Goal: Complete application form

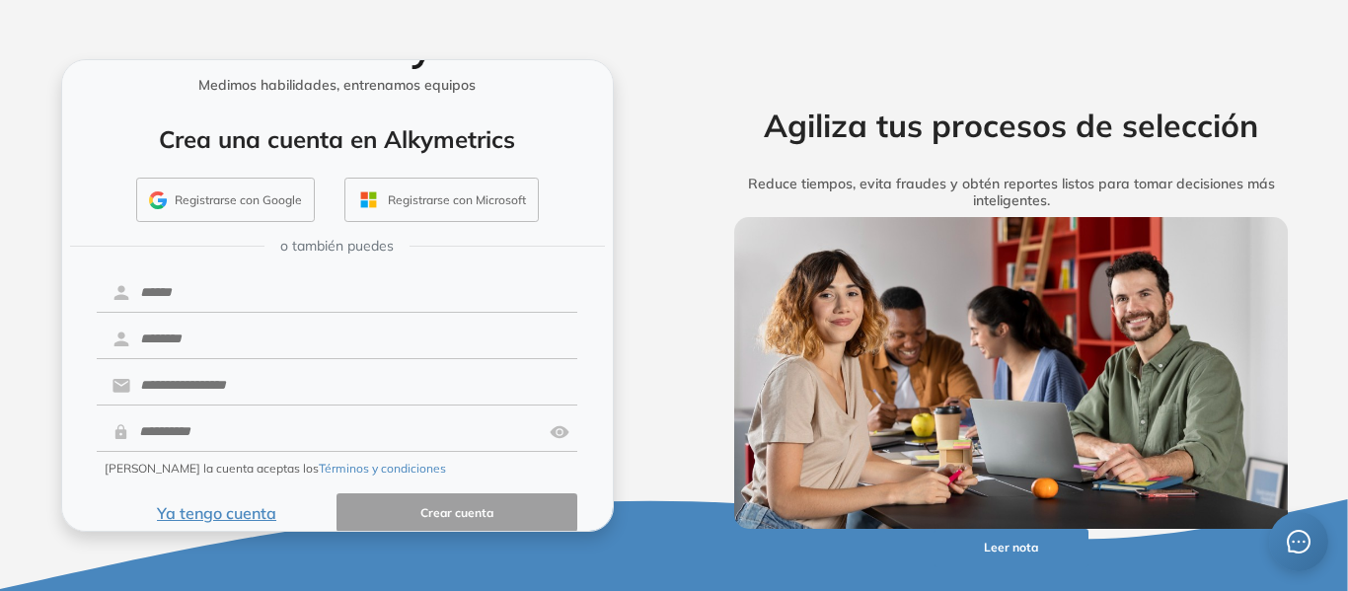
scroll to position [80, 0]
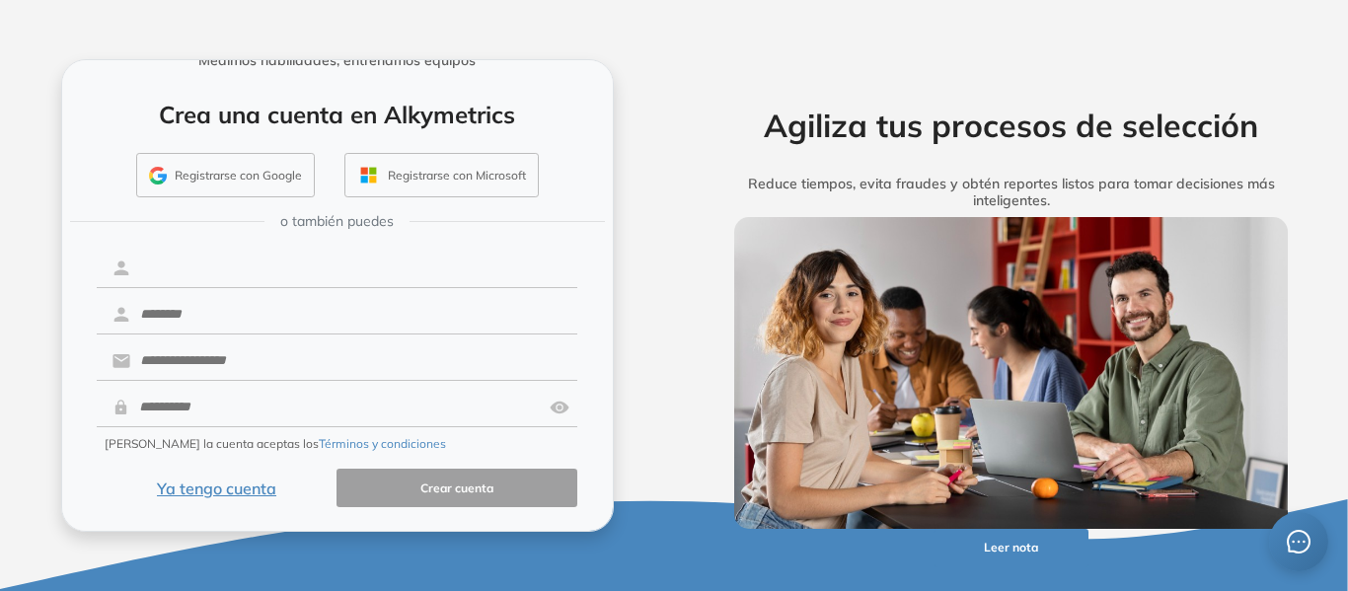
click at [271, 267] on input "text" at bounding box center [353, 268] width 447 height 37
drag, startPoint x: 106, startPoint y: 269, endPoint x: 120, endPoint y: 277, distance: 16.8
click at [106, 269] on div at bounding box center [338, 269] width 482 height 38
drag, startPoint x: 220, startPoint y: 278, endPoint x: 243, endPoint y: 278, distance: 22.7
click at [220, 278] on input "text" at bounding box center [353, 268] width 447 height 37
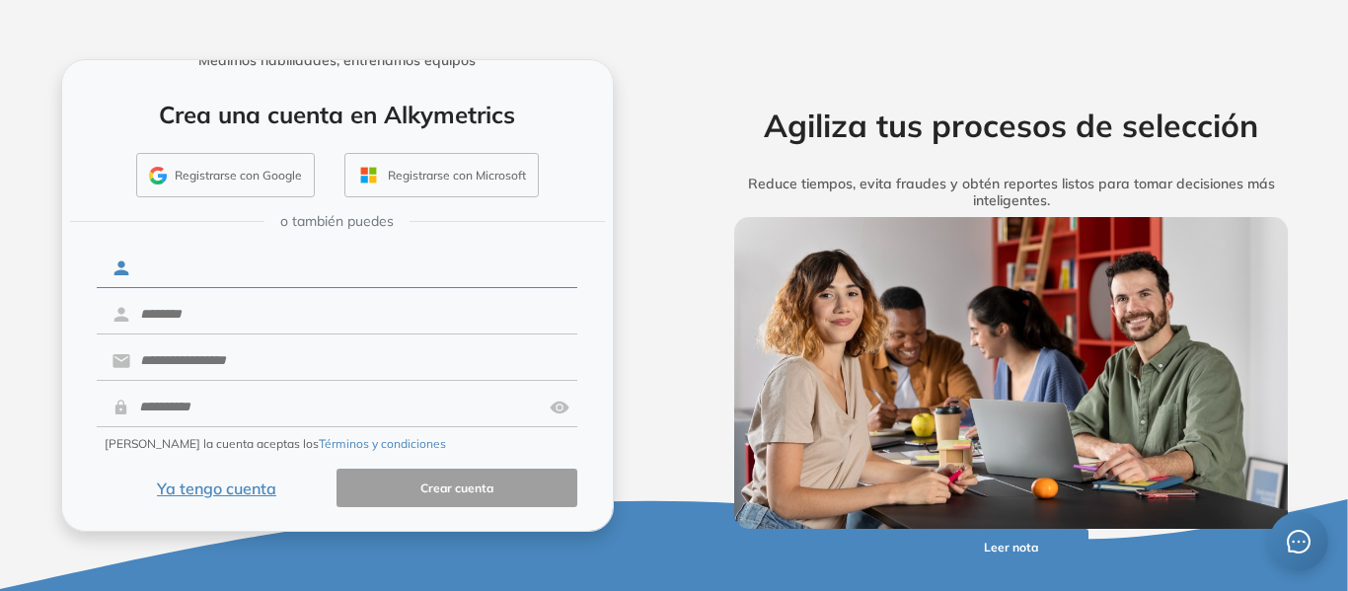
click at [214, 268] on input "text" at bounding box center [353, 268] width 447 height 37
click at [188, 494] on button "Ya tengo cuenta" at bounding box center [217, 488] width 241 height 38
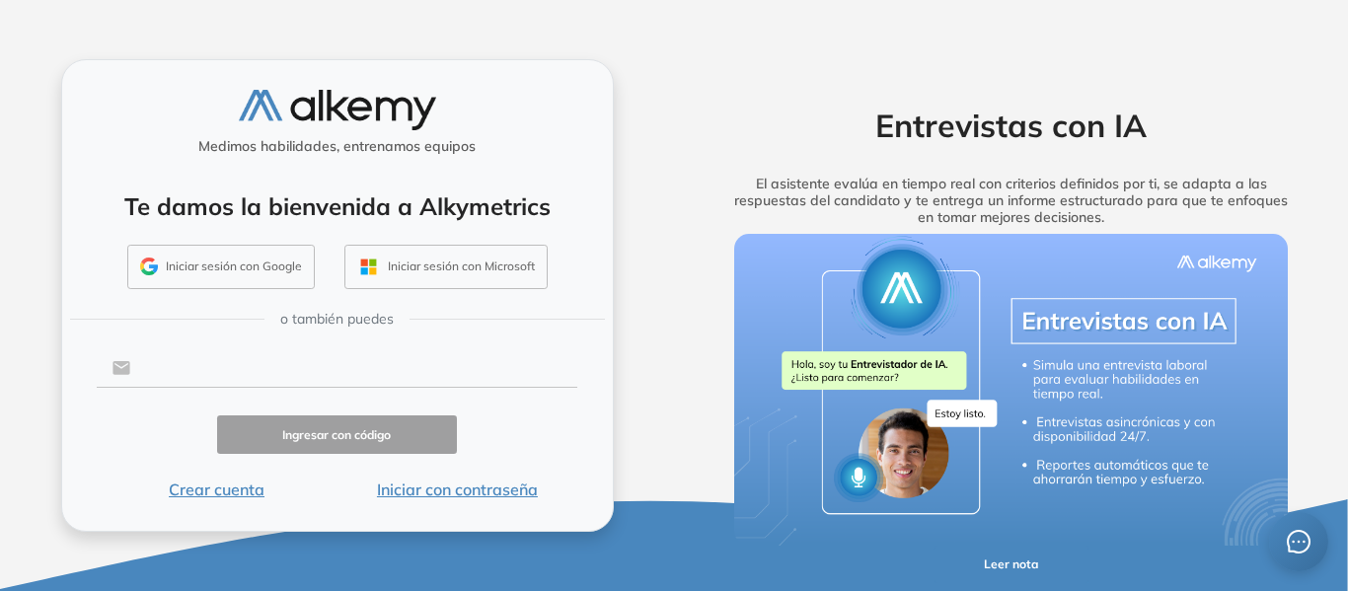
click at [232, 373] on input "text" at bounding box center [353, 367] width 447 height 37
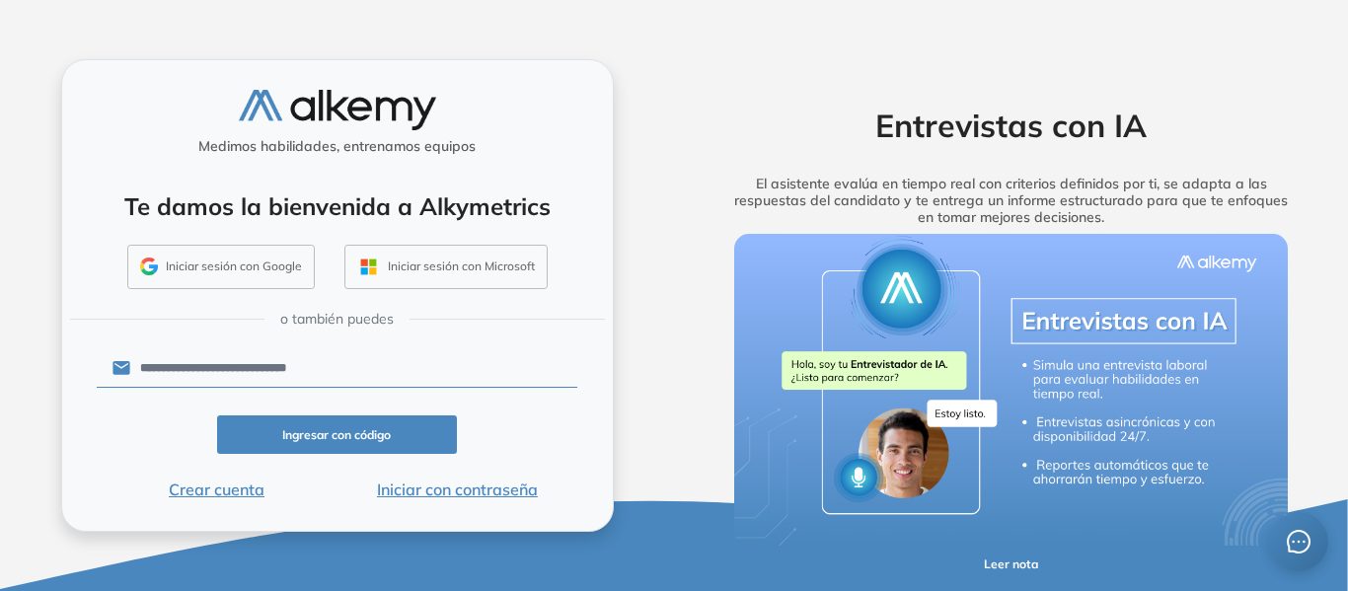
click at [0, 377] on div "**********" at bounding box center [337, 295] width 674 height 591
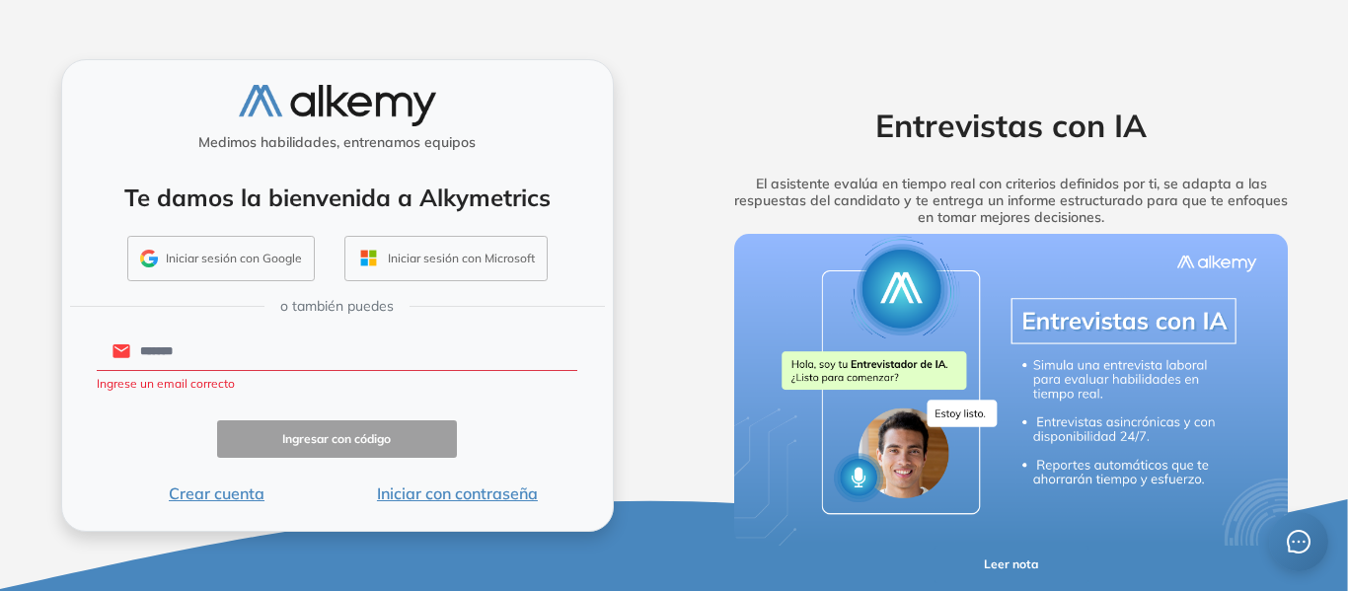
type input "**********"
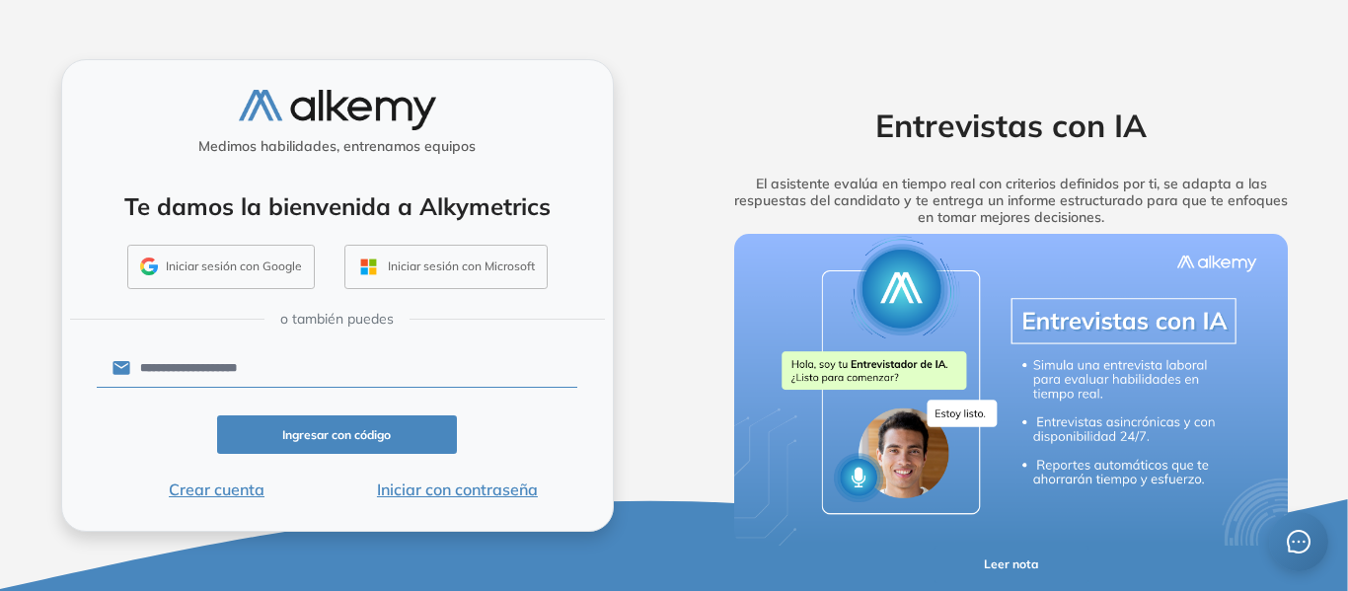
click at [289, 436] on button "Ingresar con código" at bounding box center [337, 434] width 241 height 38
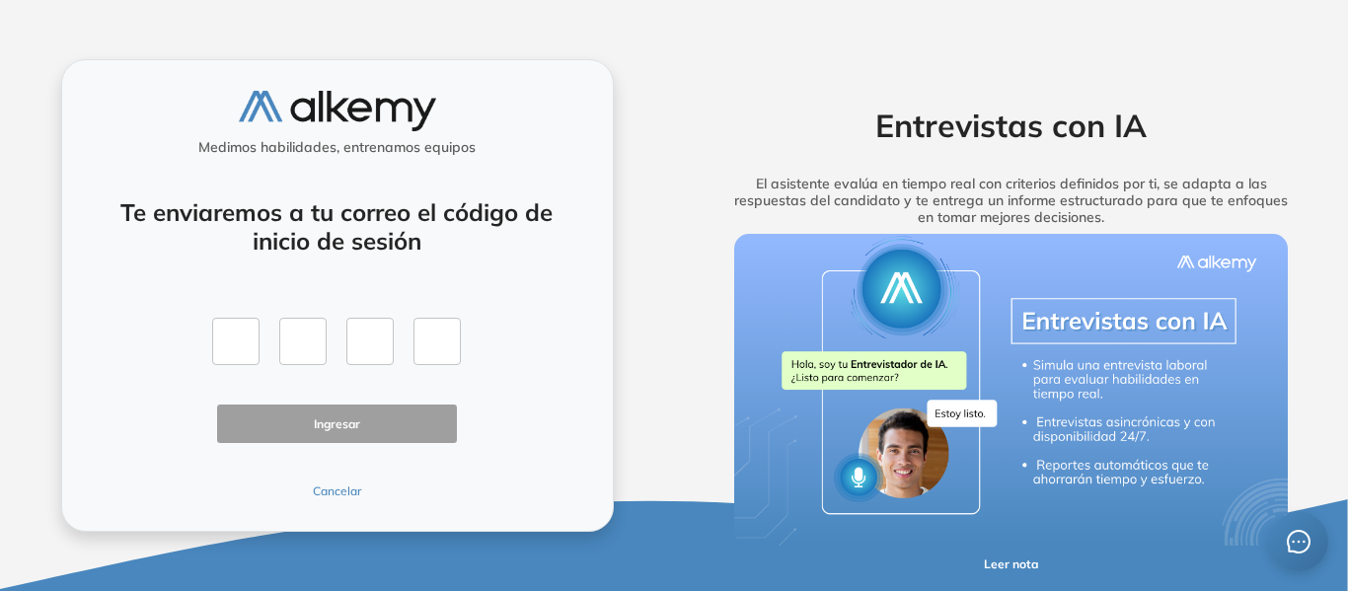
click at [530, 296] on div "Te enviaremos a tu correo el código de inicio de sesión Ingresar Cancelar" at bounding box center [338, 338] width 482 height 326
click at [345, 491] on button "Cancelar" at bounding box center [337, 492] width 241 height 18
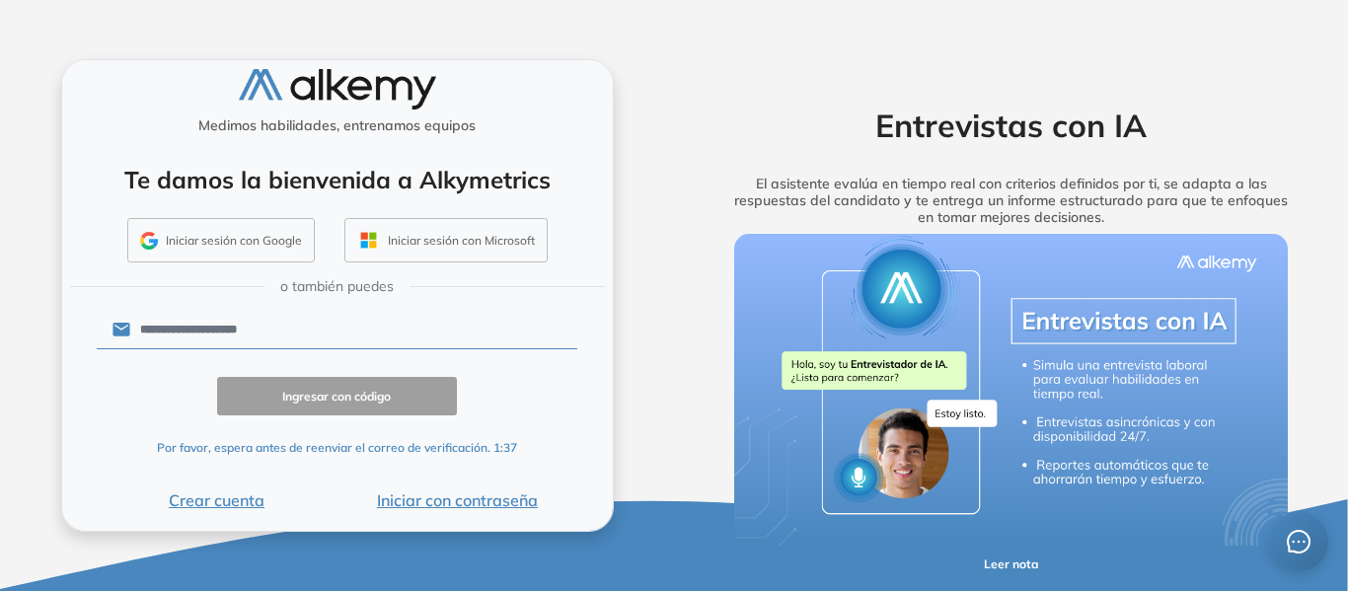
scroll to position [20, 0]
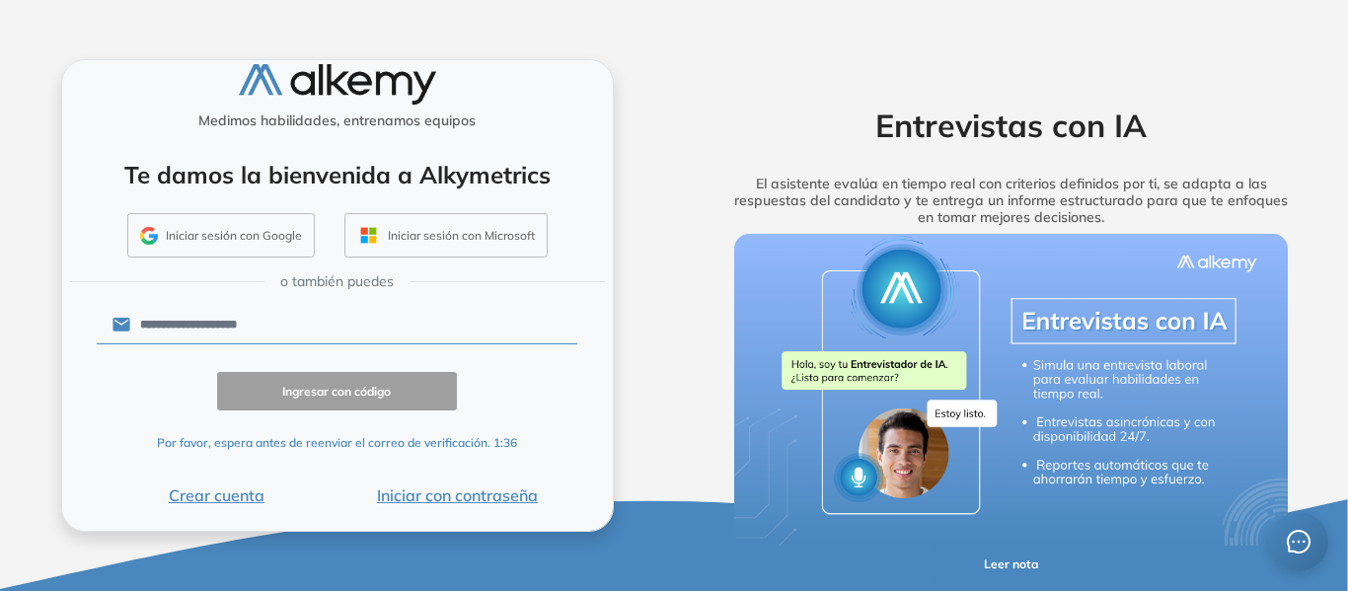
click at [404, 501] on button "Iniciar con contraseña" at bounding box center [456, 496] width 241 height 24
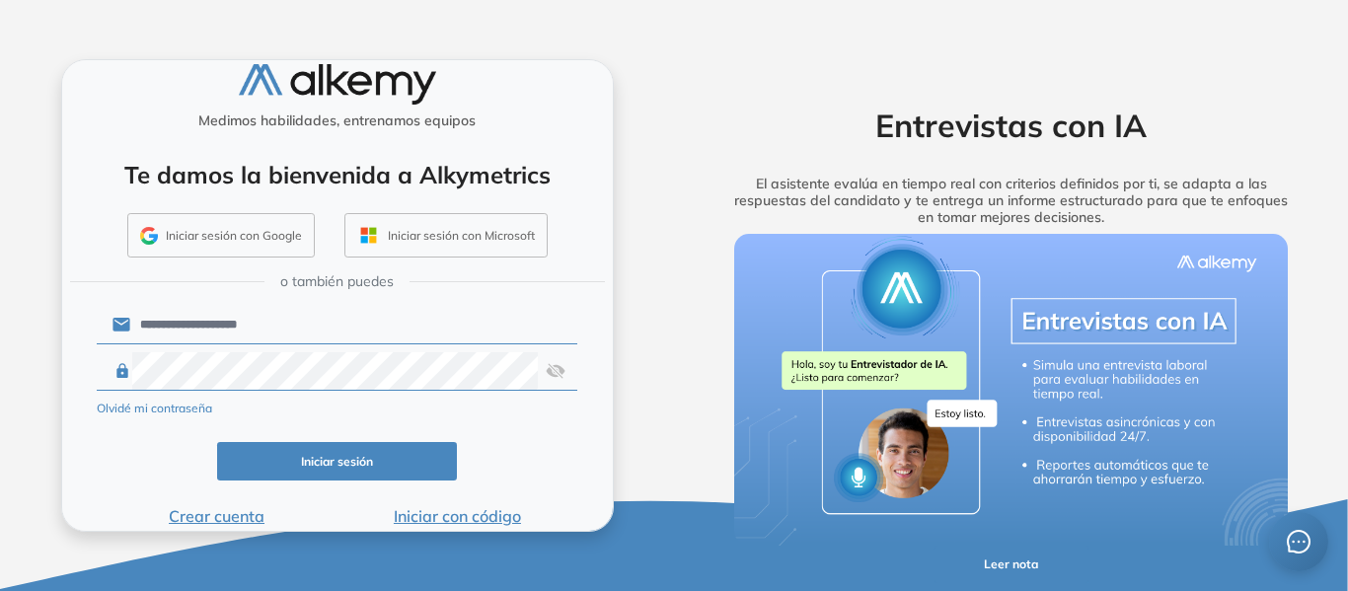
click at [559, 378] on img at bounding box center [556, 370] width 20 height 37
click at [289, 464] on button "Iniciar sesión" at bounding box center [337, 461] width 241 height 38
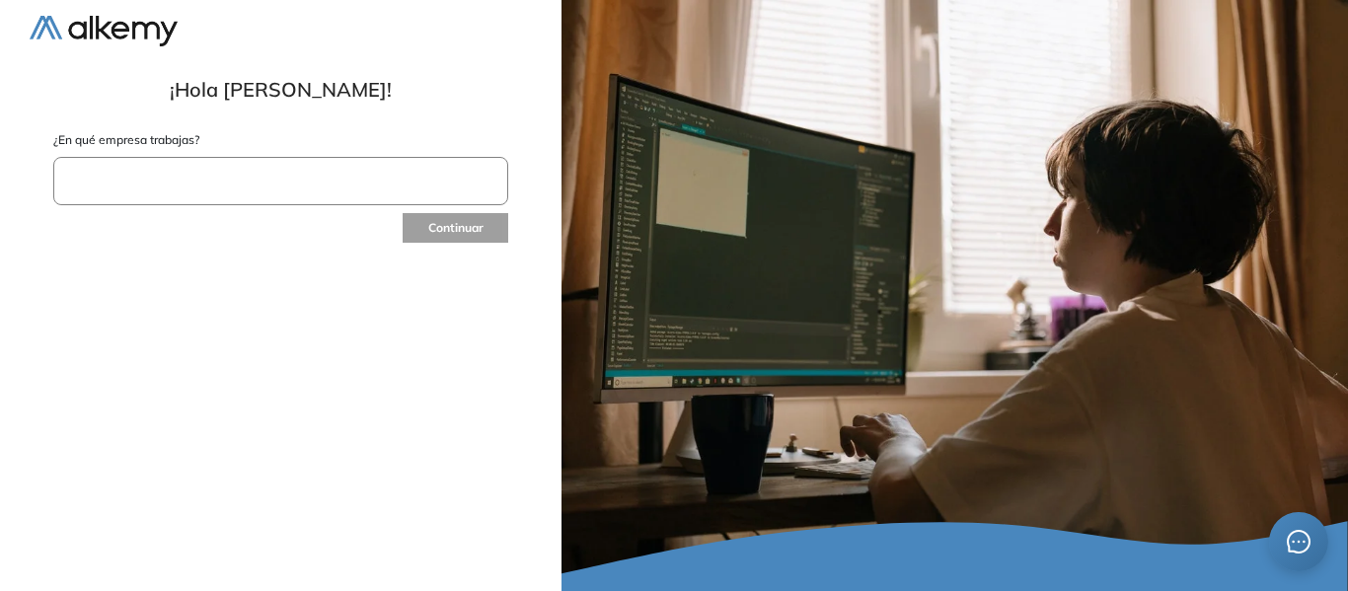
click at [170, 180] on input "text" at bounding box center [280, 181] width 455 height 48
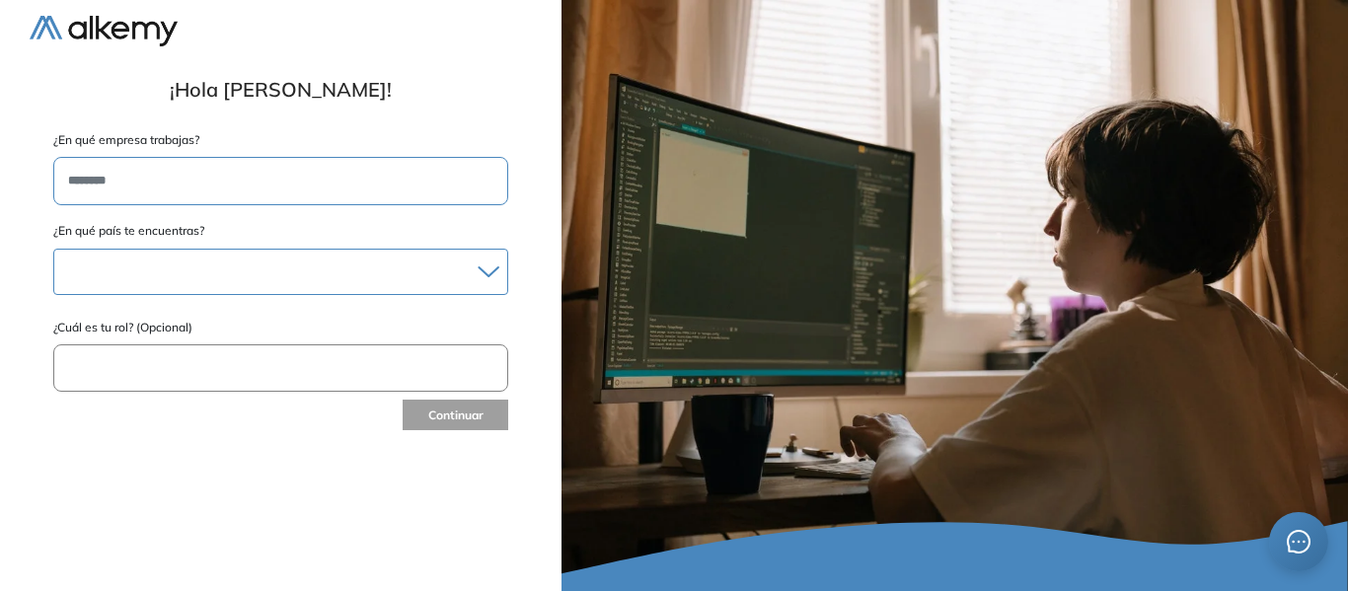
type input "********"
click at [264, 284] on div at bounding box center [280, 272] width 453 height 29
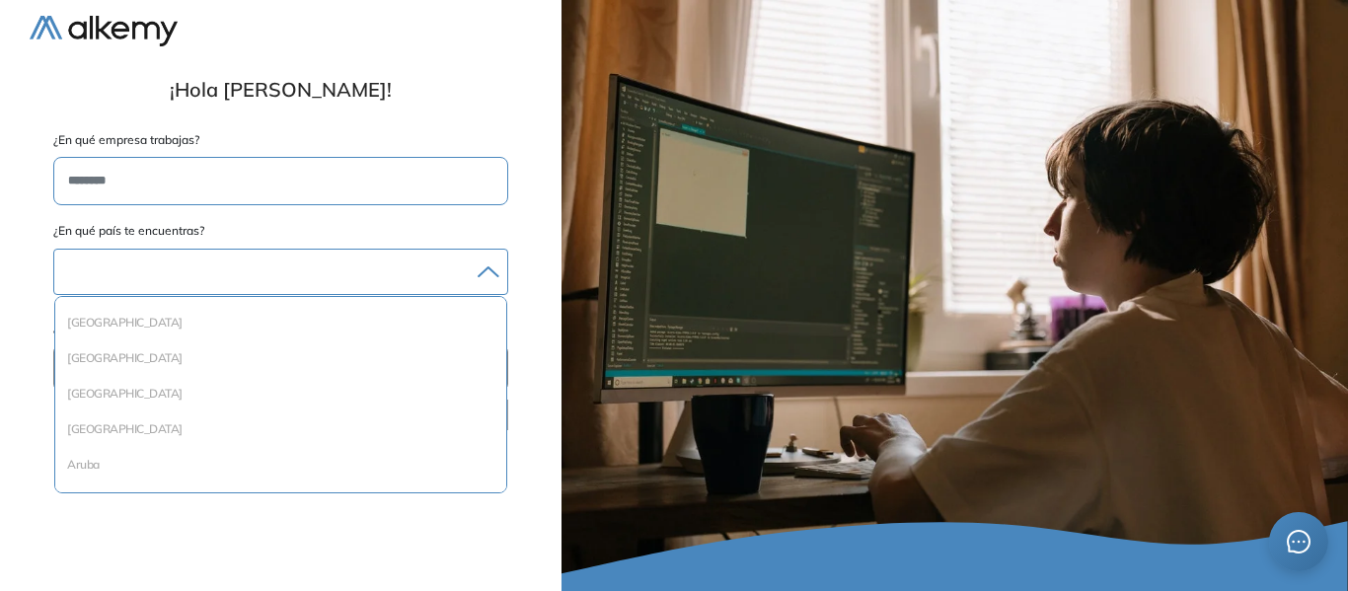
click at [117, 271] on div at bounding box center [280, 272] width 453 height 29
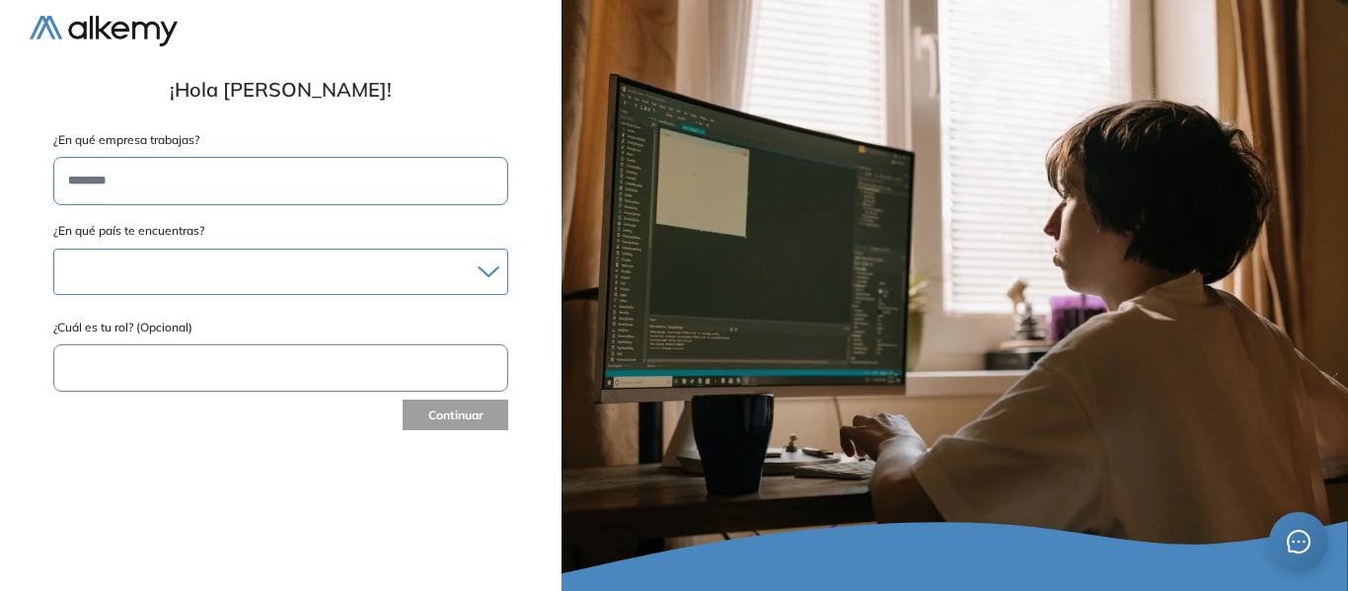
click at [124, 275] on div at bounding box center [280, 272] width 453 height 29
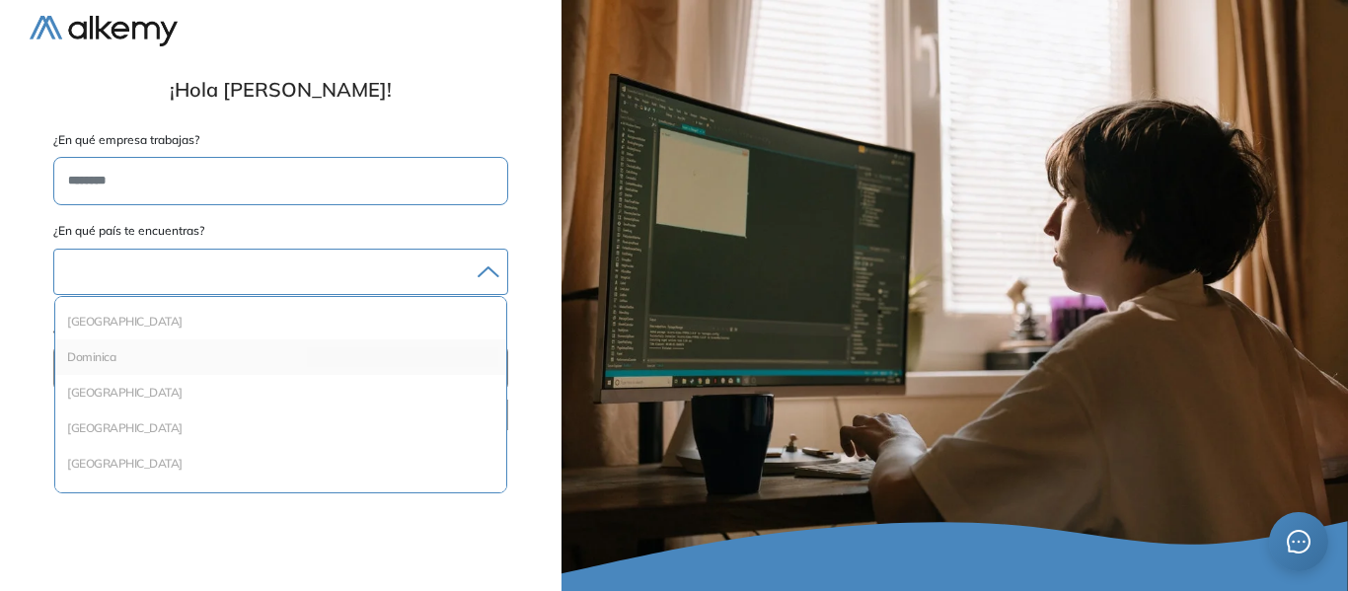
scroll to position [888, 0]
click at [102, 399] on li "Ecuador" at bounding box center [280, 394] width 435 height 20
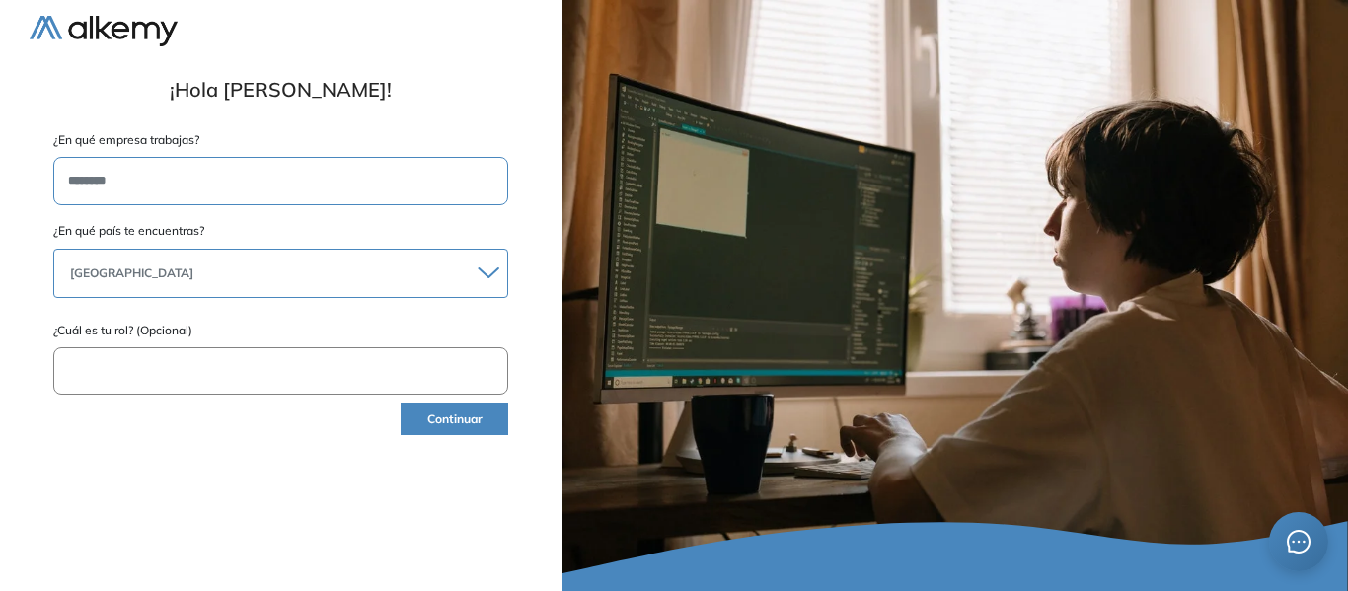
click at [168, 387] on input "text" at bounding box center [280, 371] width 455 height 48
type input "**********"
click at [452, 414] on button "Continuar" at bounding box center [455, 419] width 108 height 33
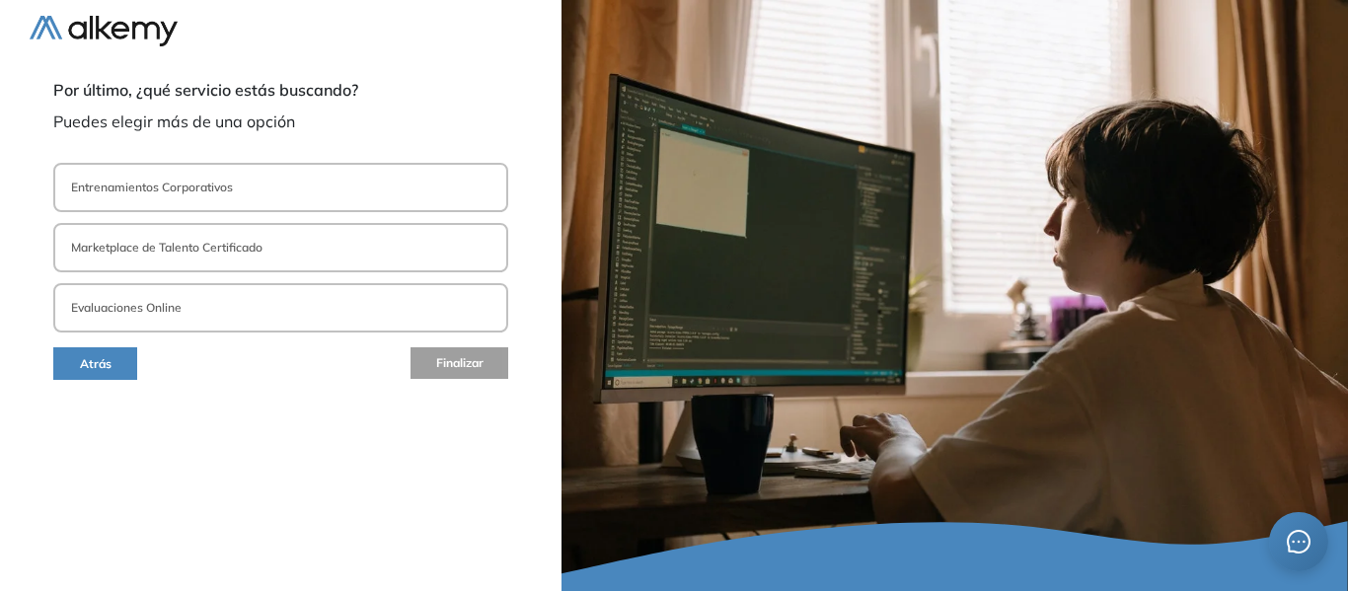
click at [217, 193] on p "Entrenamientos Corporativos" at bounding box center [152, 188] width 162 height 18
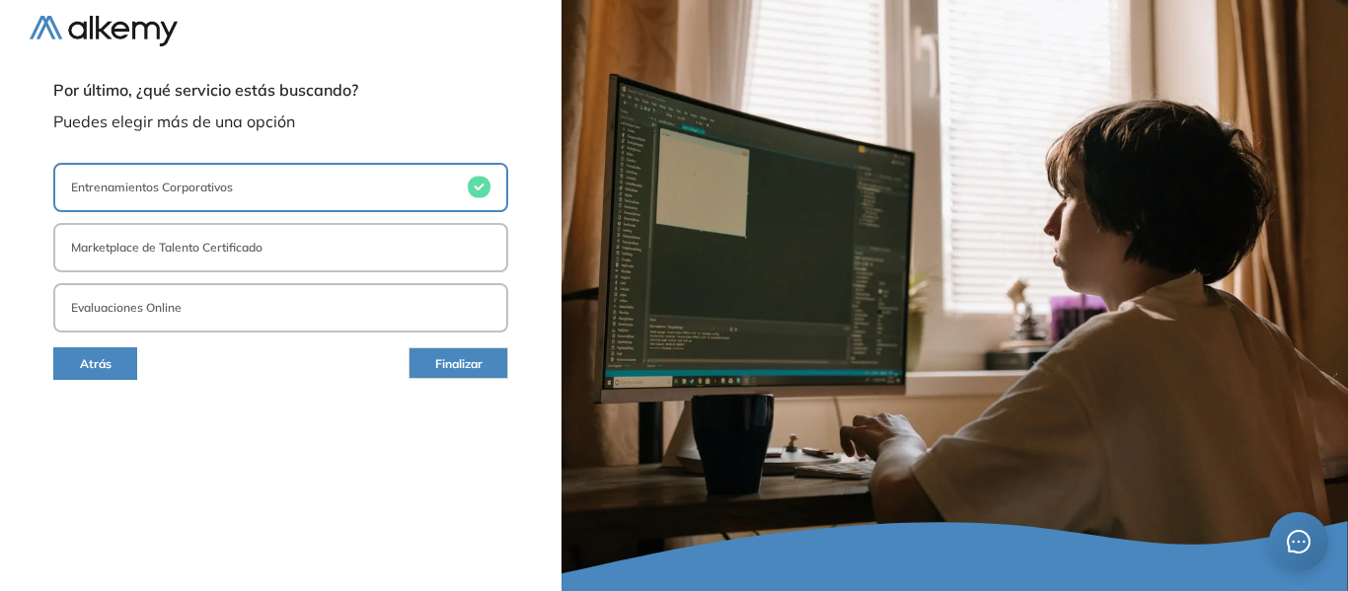
click at [254, 310] on button "Evaluaciones Online" at bounding box center [280, 307] width 455 height 49
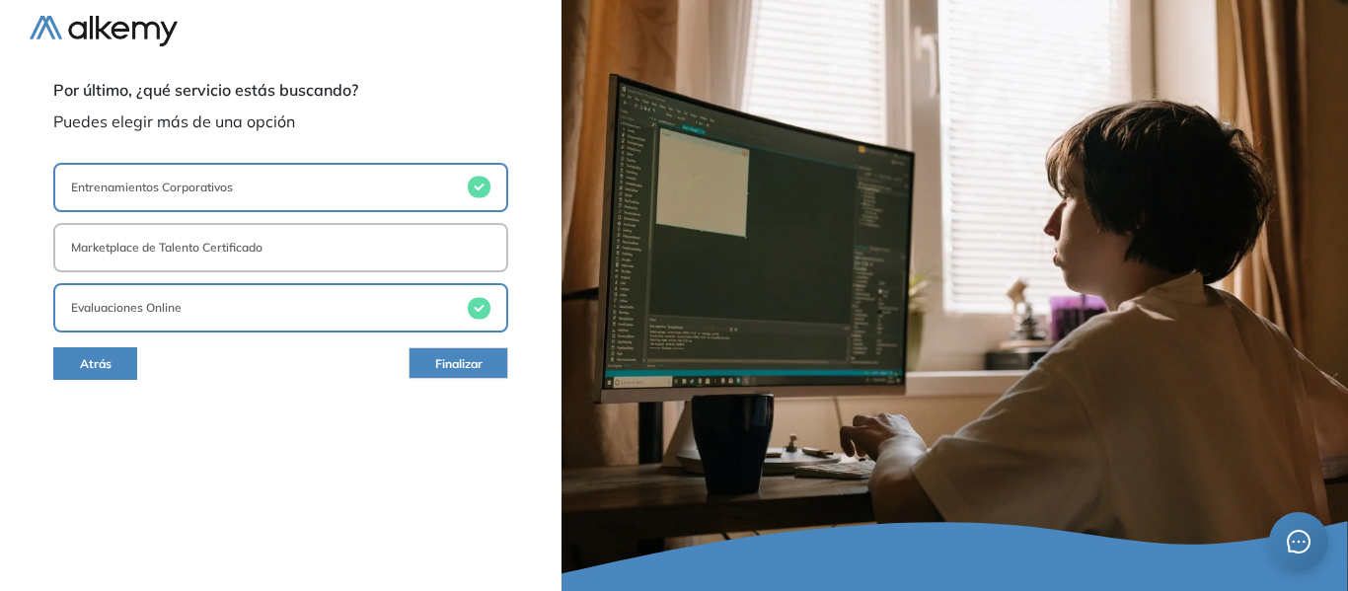
click at [444, 178] on button "Entrenamientos Corporativos" at bounding box center [280, 187] width 455 height 49
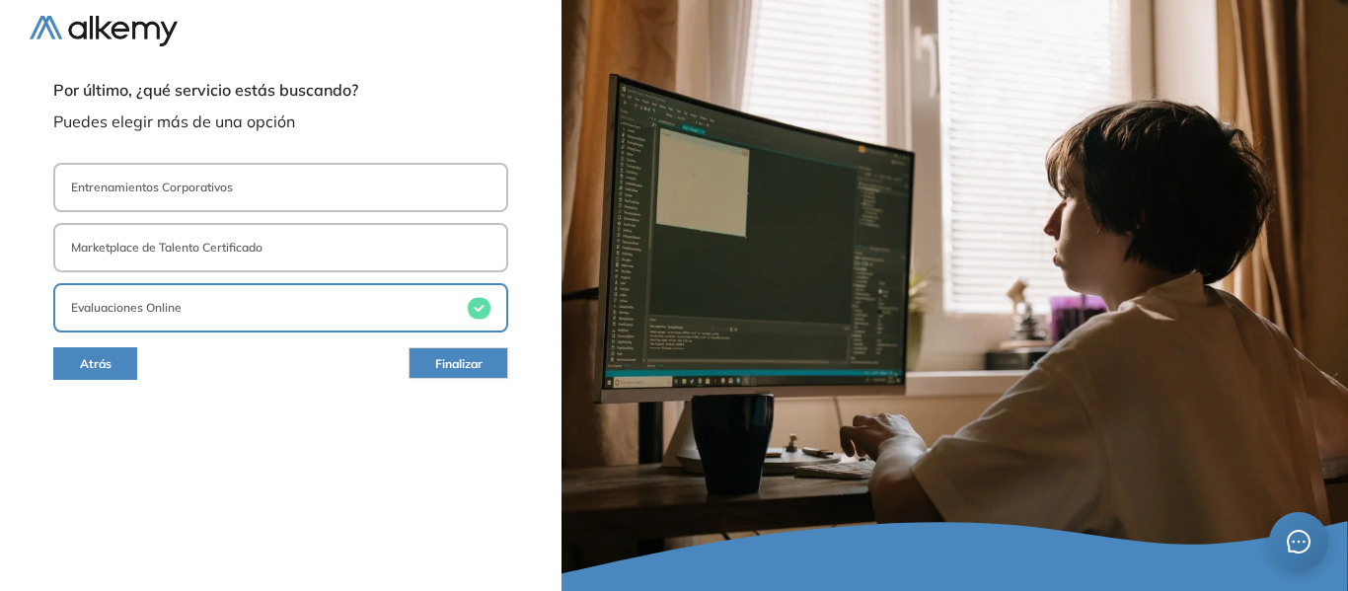
click at [387, 179] on button "Entrenamientos Corporativos" at bounding box center [280, 187] width 455 height 49
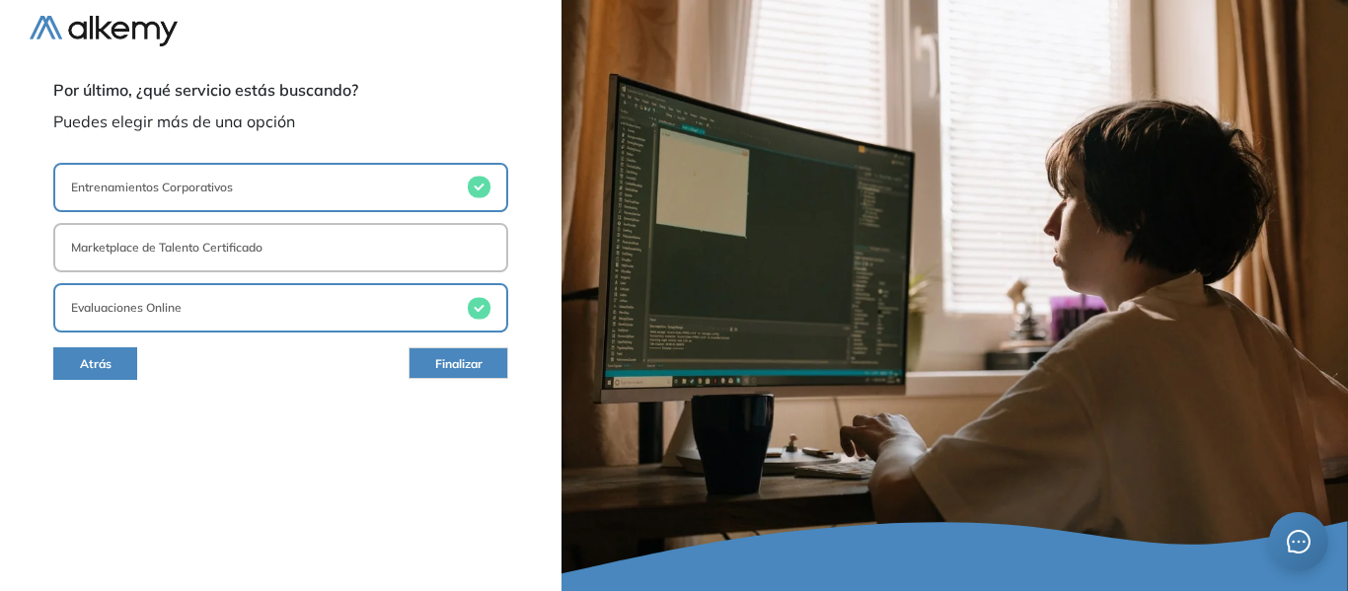
click at [474, 361] on span "Finalizar" at bounding box center [458, 364] width 47 height 19
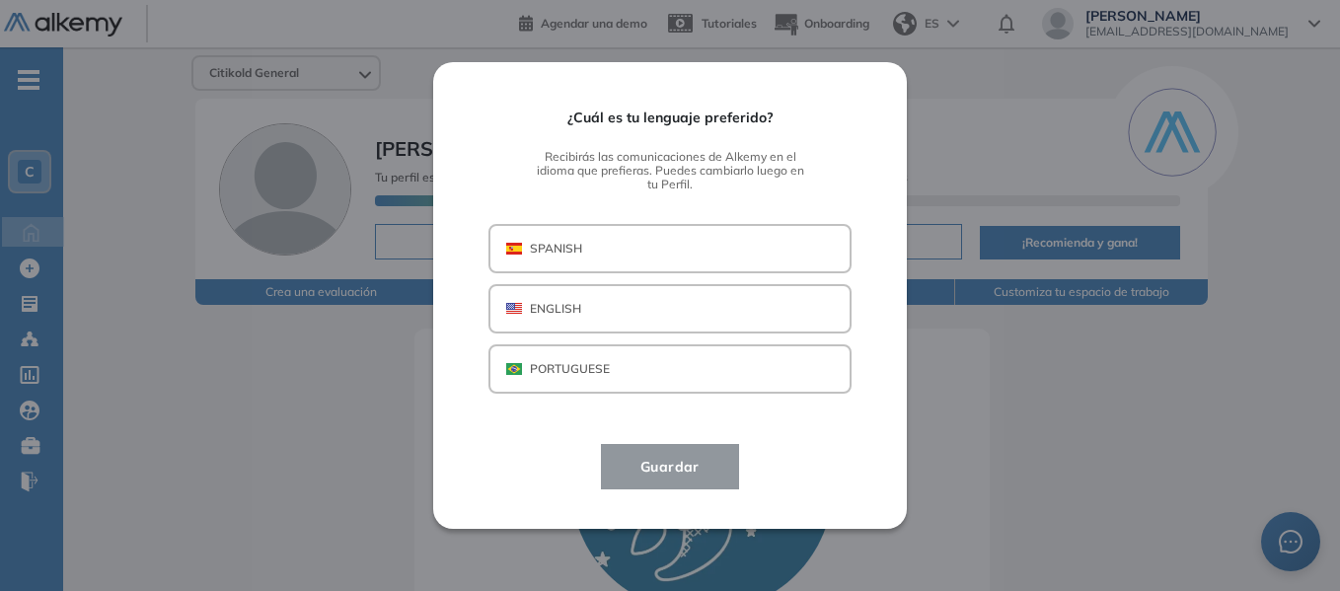
click at [605, 251] on button "SPANISH" at bounding box center [669, 248] width 363 height 49
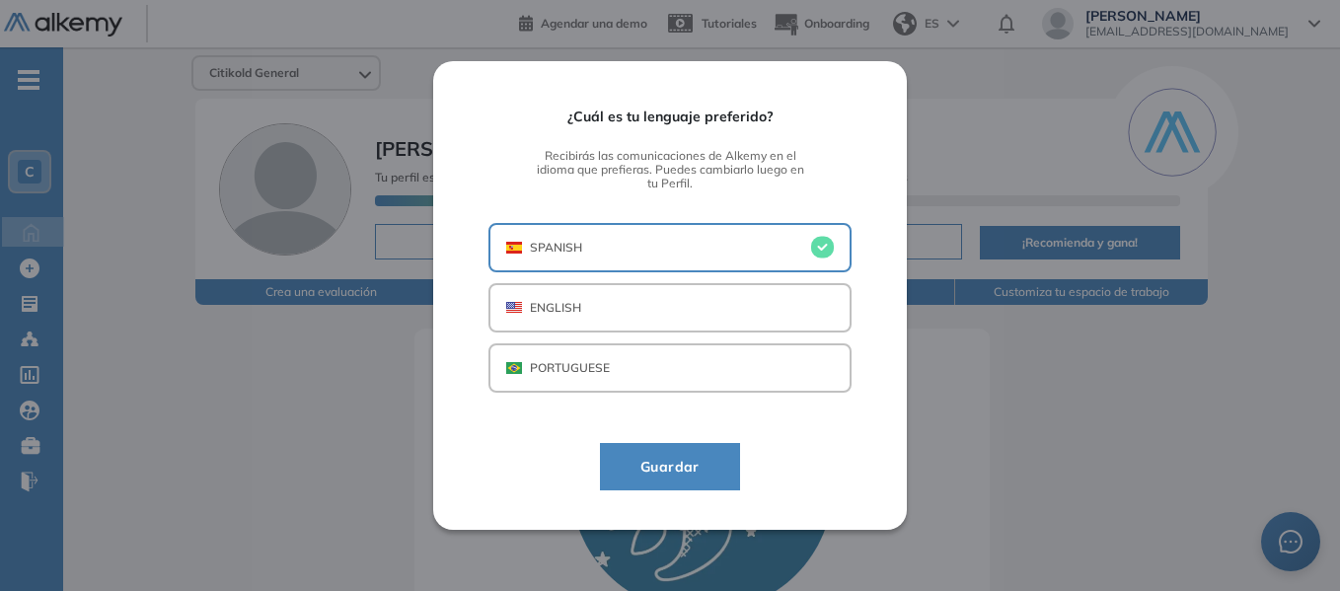
click at [689, 480] on button "Guardar" at bounding box center [670, 466] width 140 height 47
